Goal: Task Accomplishment & Management: Use online tool/utility

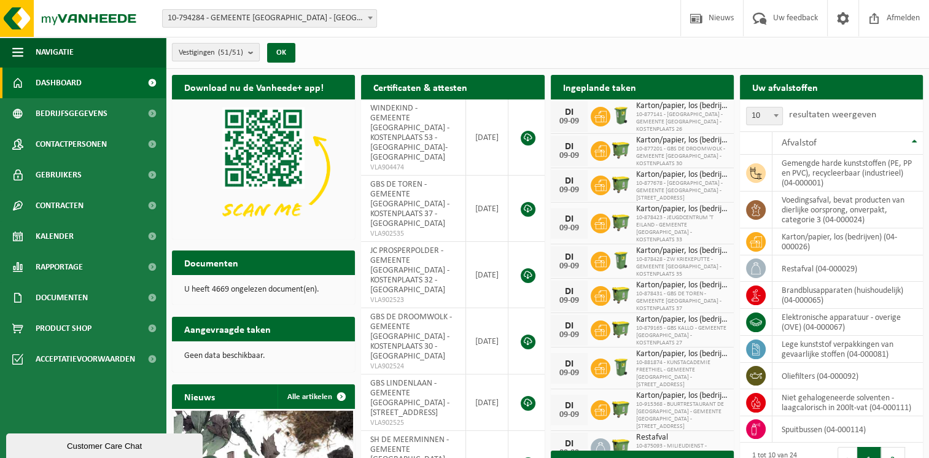
click at [250, 50] on b "submit" at bounding box center [253, 52] width 11 height 17
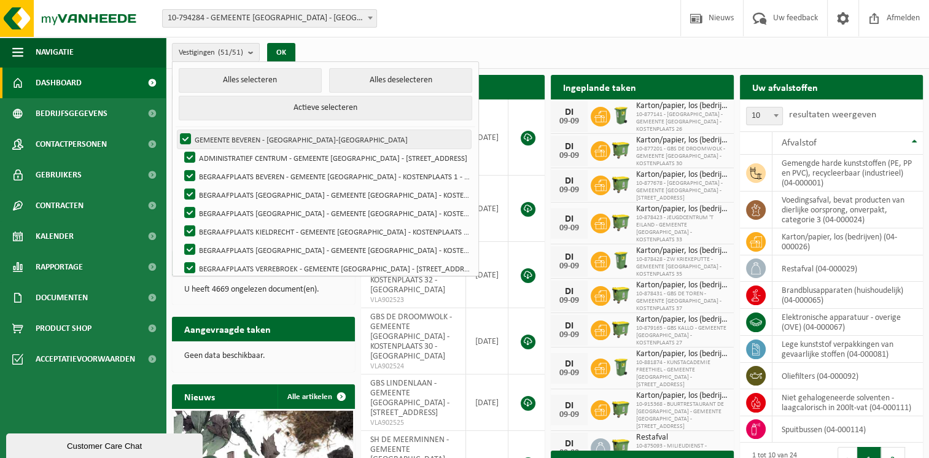
click at [182, 136] on label "GEMEENTE BEVEREN - [GEOGRAPHIC_DATA]-[GEOGRAPHIC_DATA]" at bounding box center [323, 139] width 293 height 18
click at [176, 130] on input "GEMEENTE BEVEREN - [GEOGRAPHIC_DATA]-[GEOGRAPHIC_DATA]" at bounding box center [175, 129] width 1 height 1
checkbox input "false"
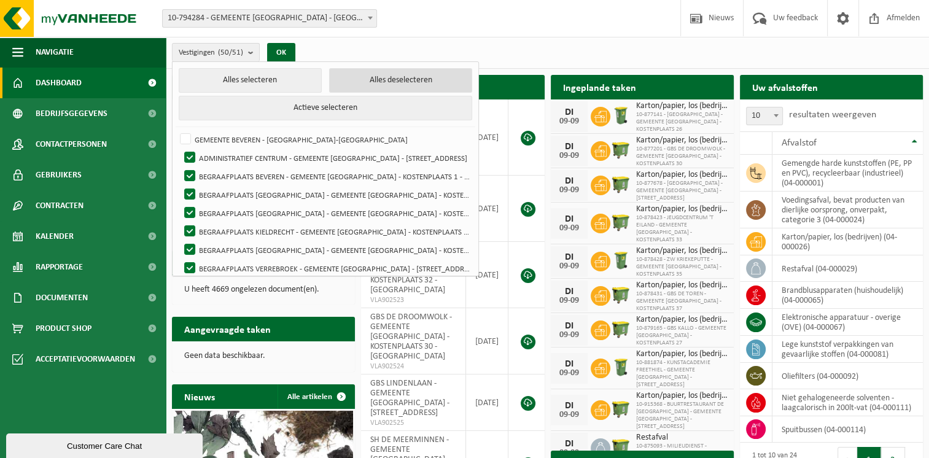
click at [382, 78] on button "Alles deselecteren" at bounding box center [400, 80] width 143 height 25
checkbox input "false"
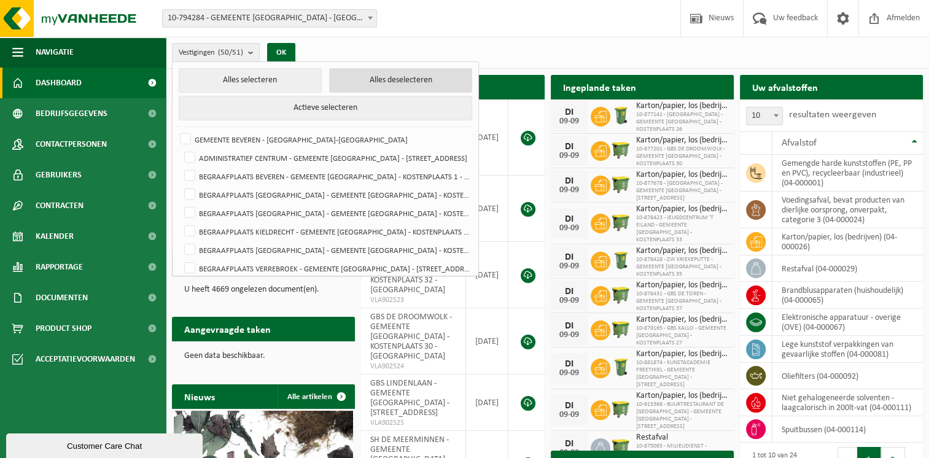
checkbox input "false"
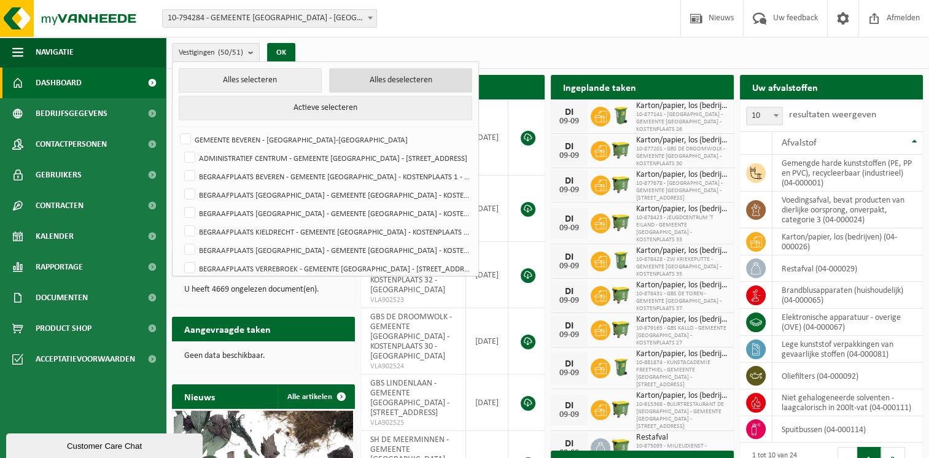
checkbox input "false"
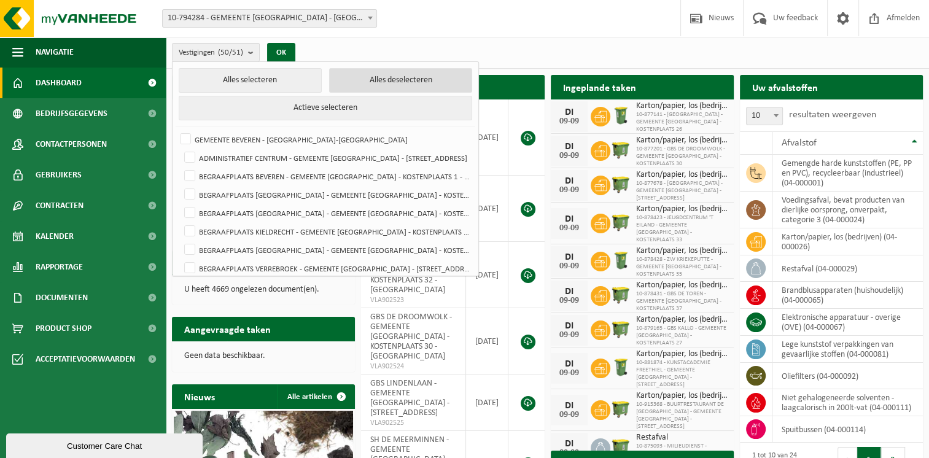
checkbox input "false"
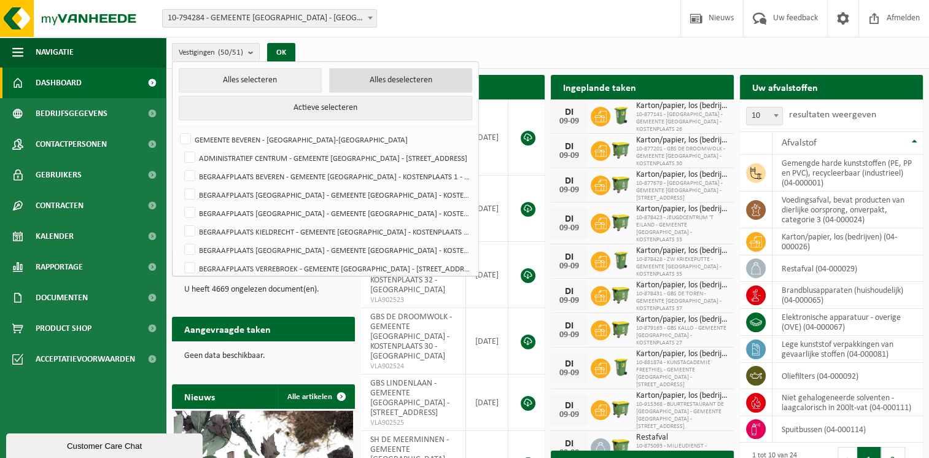
checkbox input "false"
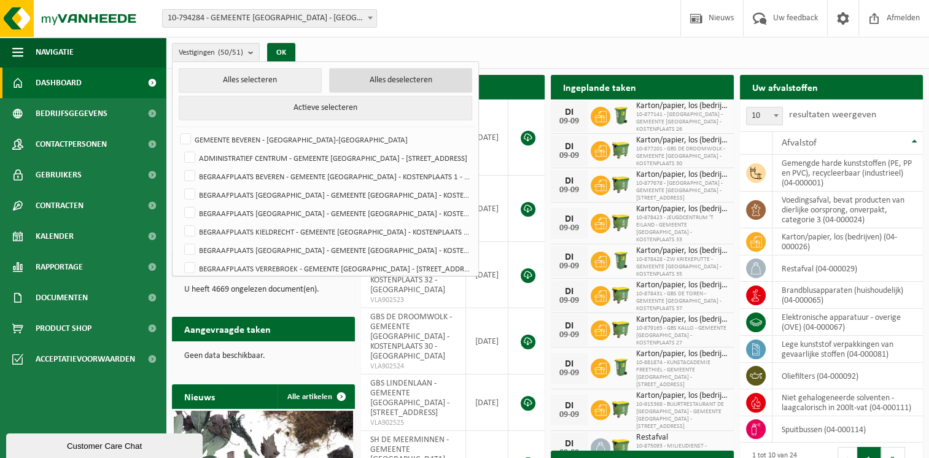
checkbox input "false"
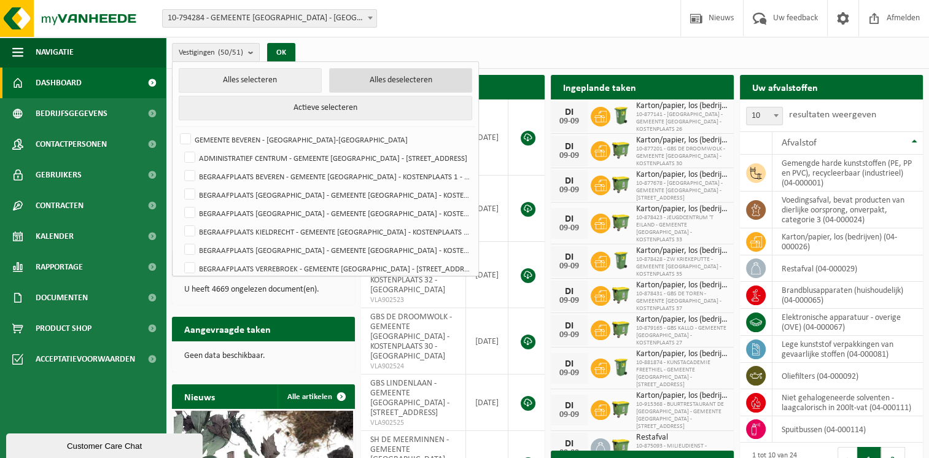
checkbox input "false"
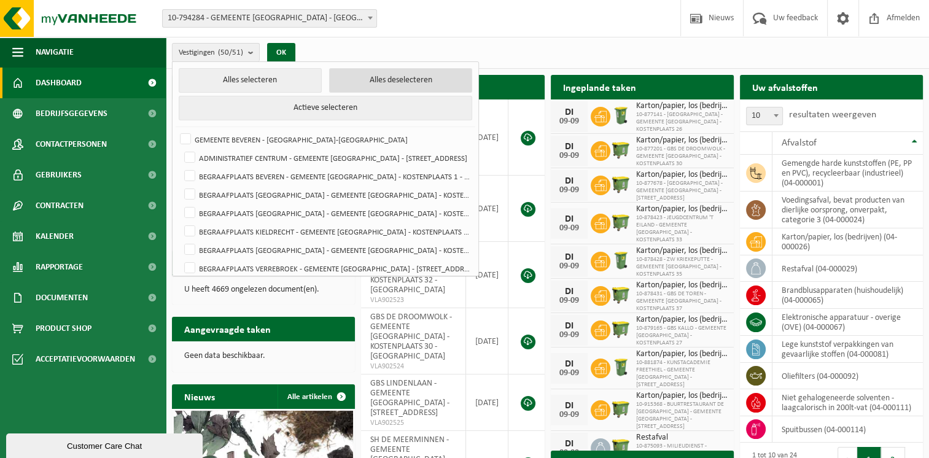
checkbox input "false"
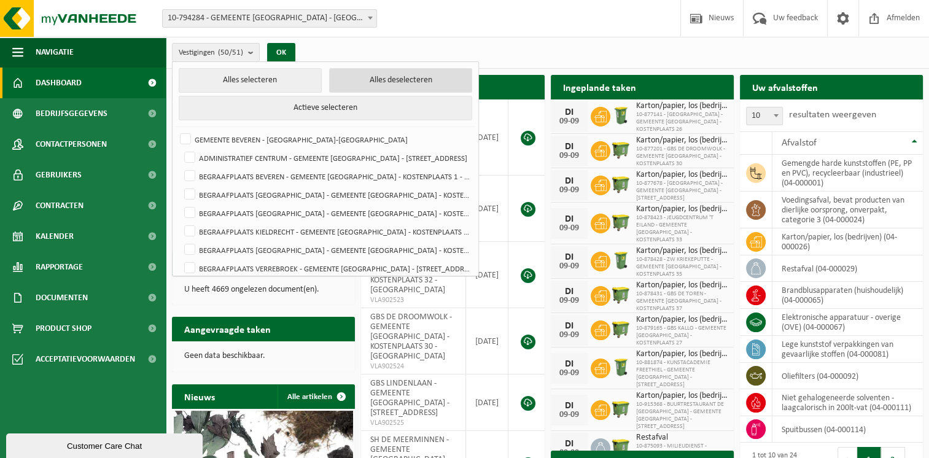
checkbox input "false"
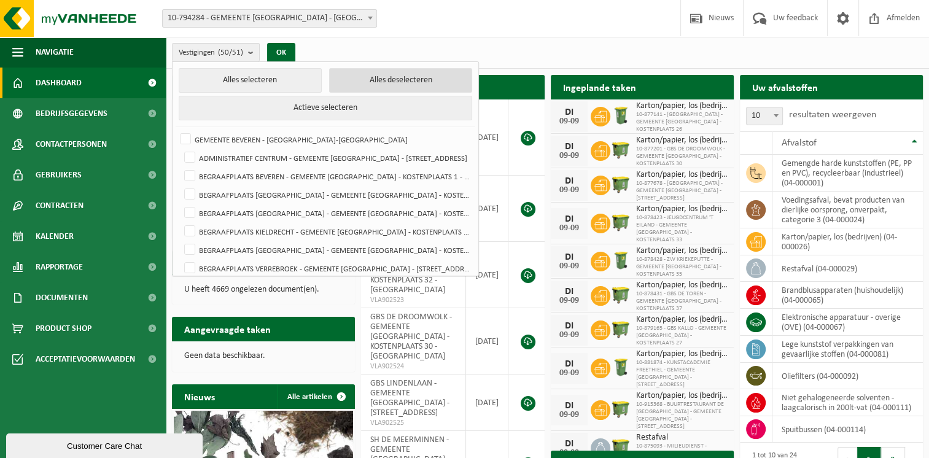
checkbox input "false"
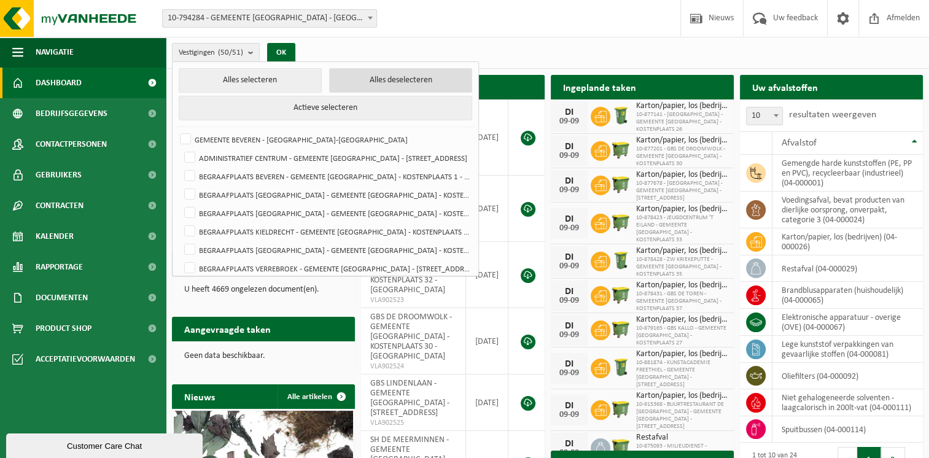
checkbox input "false"
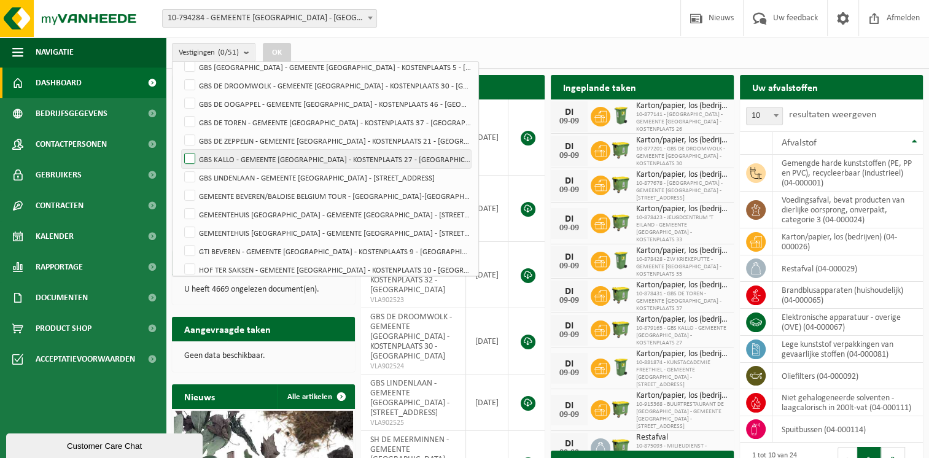
scroll to position [307, 0]
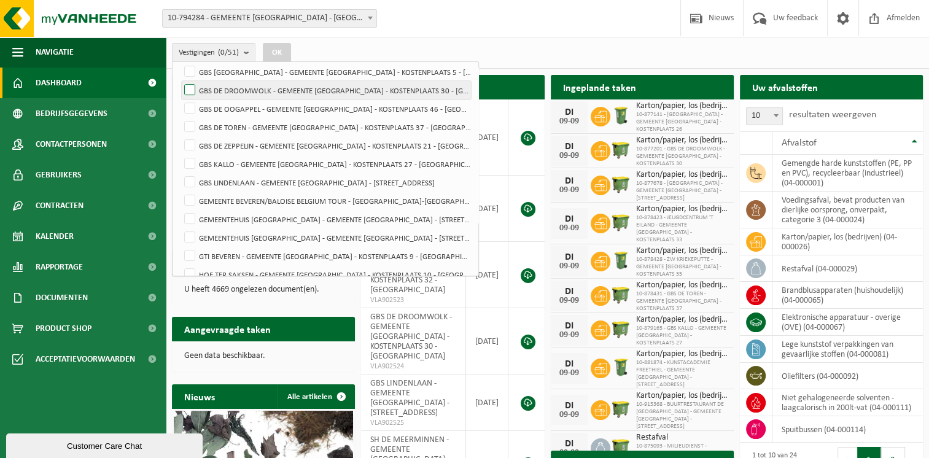
click at [248, 85] on label "GBS DE DROOMWOLK - GEMEENTE [GEOGRAPHIC_DATA] - KOSTENPLAATS 30 - [GEOGRAPHIC_D…" at bounding box center [326, 90] width 289 height 18
click at [180, 81] on input "GBS DE DROOMWOLK - GEMEENTE [GEOGRAPHIC_DATA] - KOSTENPLAATS 30 - [GEOGRAPHIC_D…" at bounding box center [179, 80] width 1 height 1
checkbox input "true"
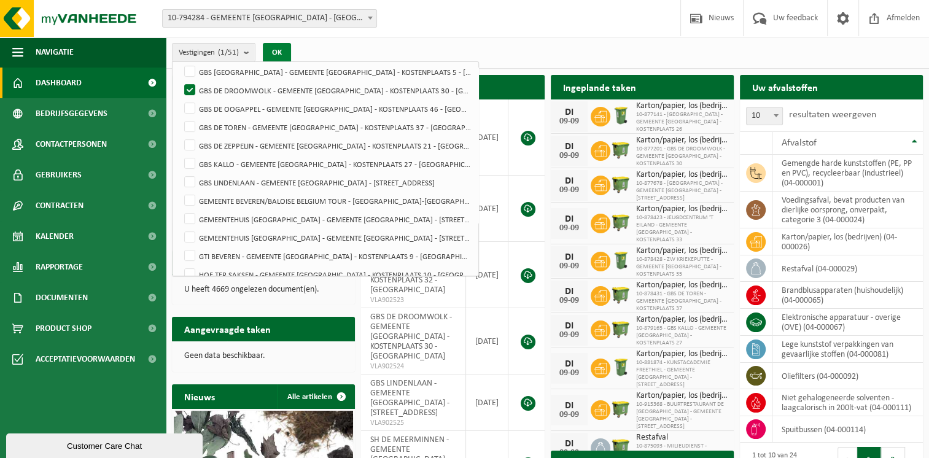
click at [285, 43] on button "OK" at bounding box center [277, 53] width 28 height 20
